Goal: Find specific page/section: Find specific page/section

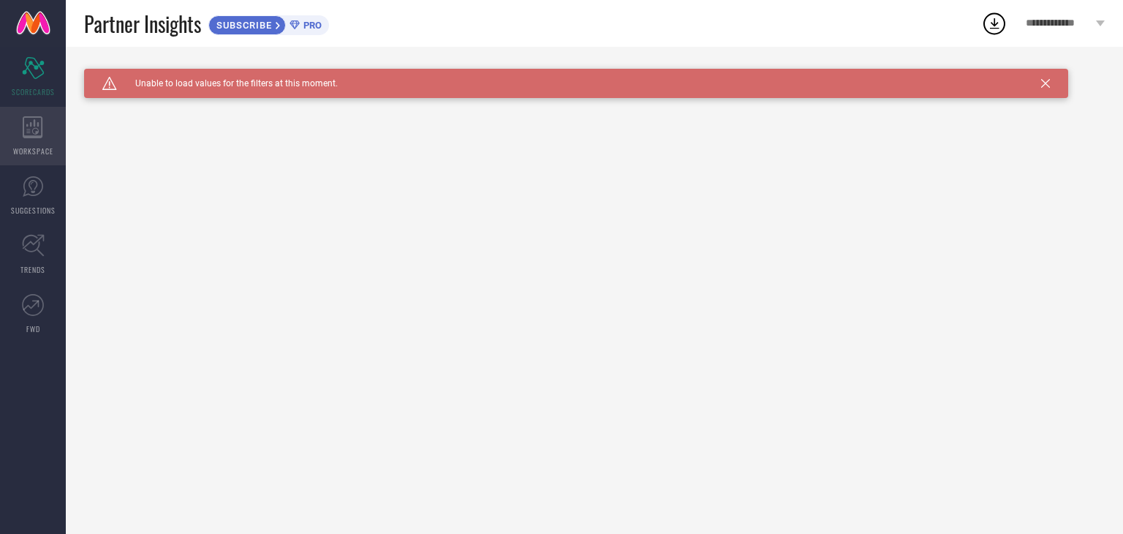
click at [39, 145] on span "WORKSPACE" at bounding box center [33, 150] width 40 height 11
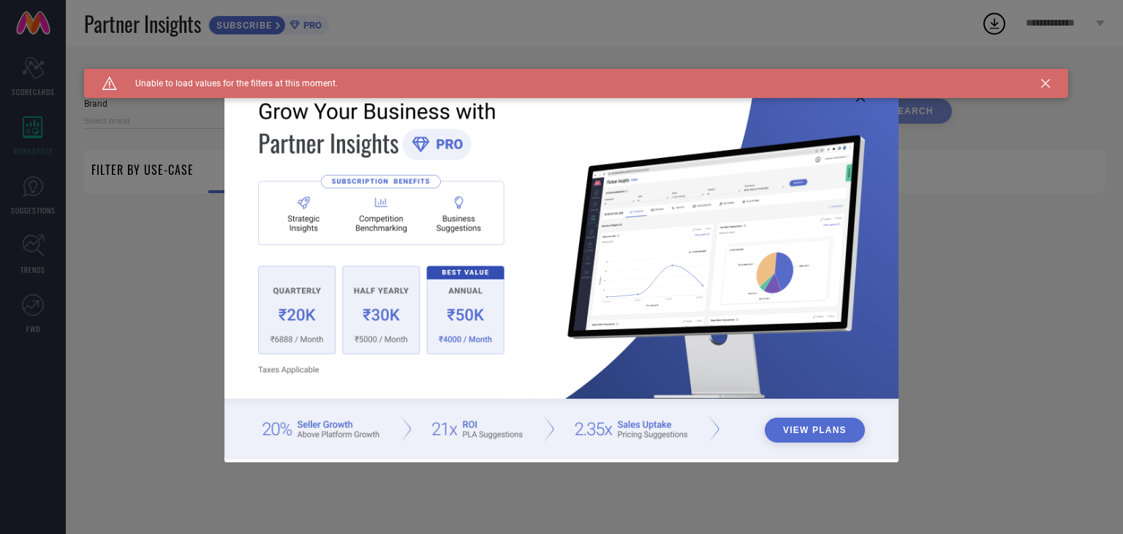
type input "1 STOP FASHION"
type input "All"
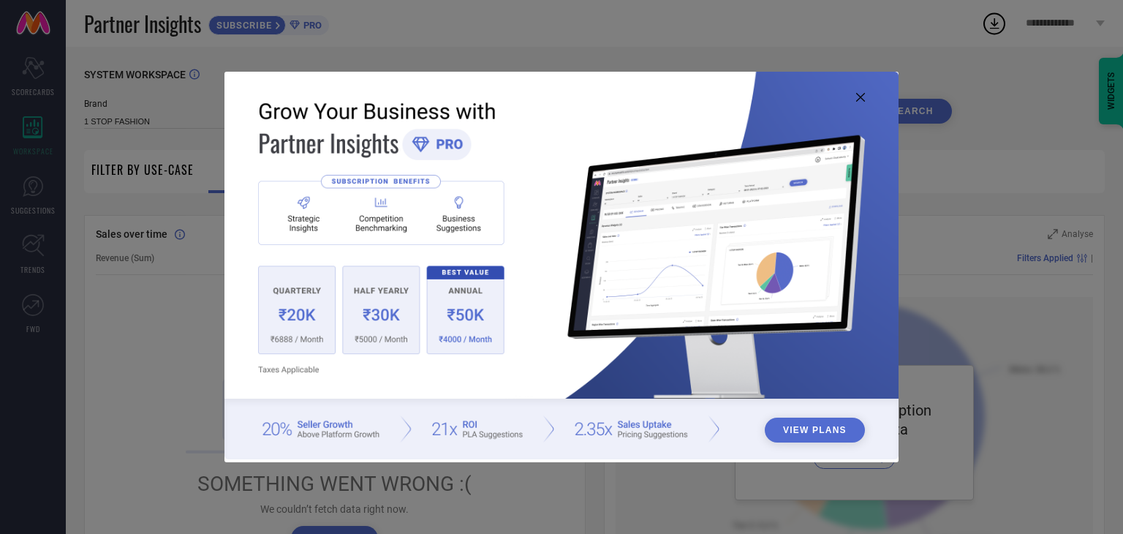
click at [860, 97] on icon at bounding box center [860, 97] width 9 height 9
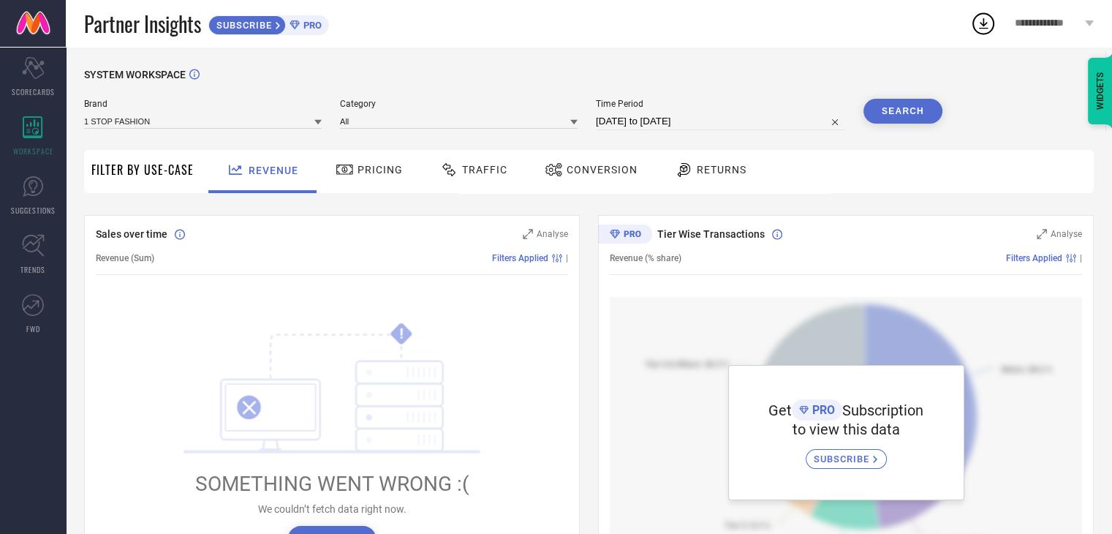
click at [635, 176] on div "Conversion" at bounding box center [591, 169] width 100 height 25
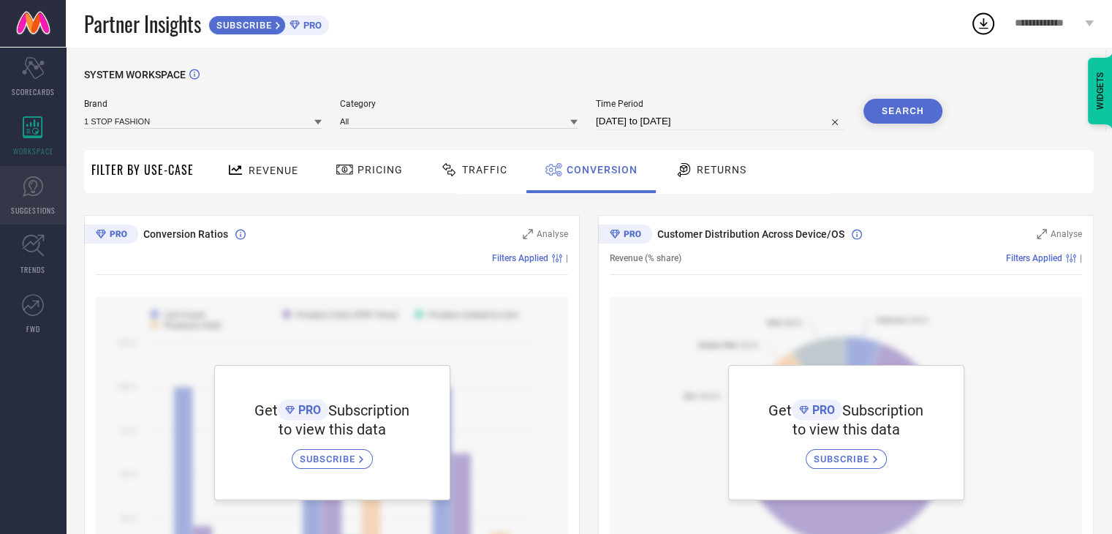
click at [32, 211] on span "SUGGESTIONS" at bounding box center [33, 210] width 45 height 11
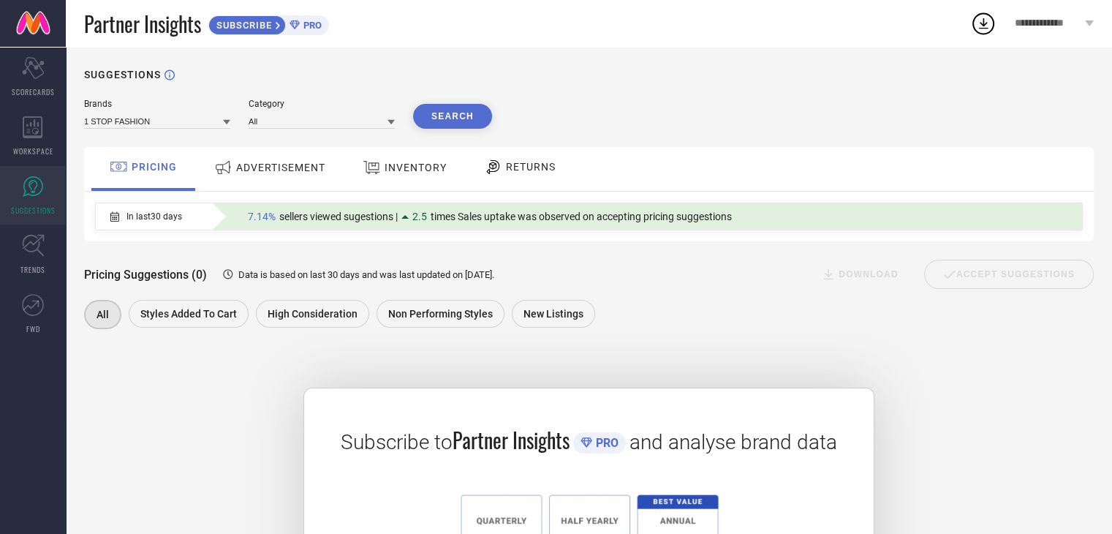
click at [314, 29] on span "PRO" at bounding box center [311, 25] width 22 height 11
